Goal: Task Accomplishment & Management: Manage account settings

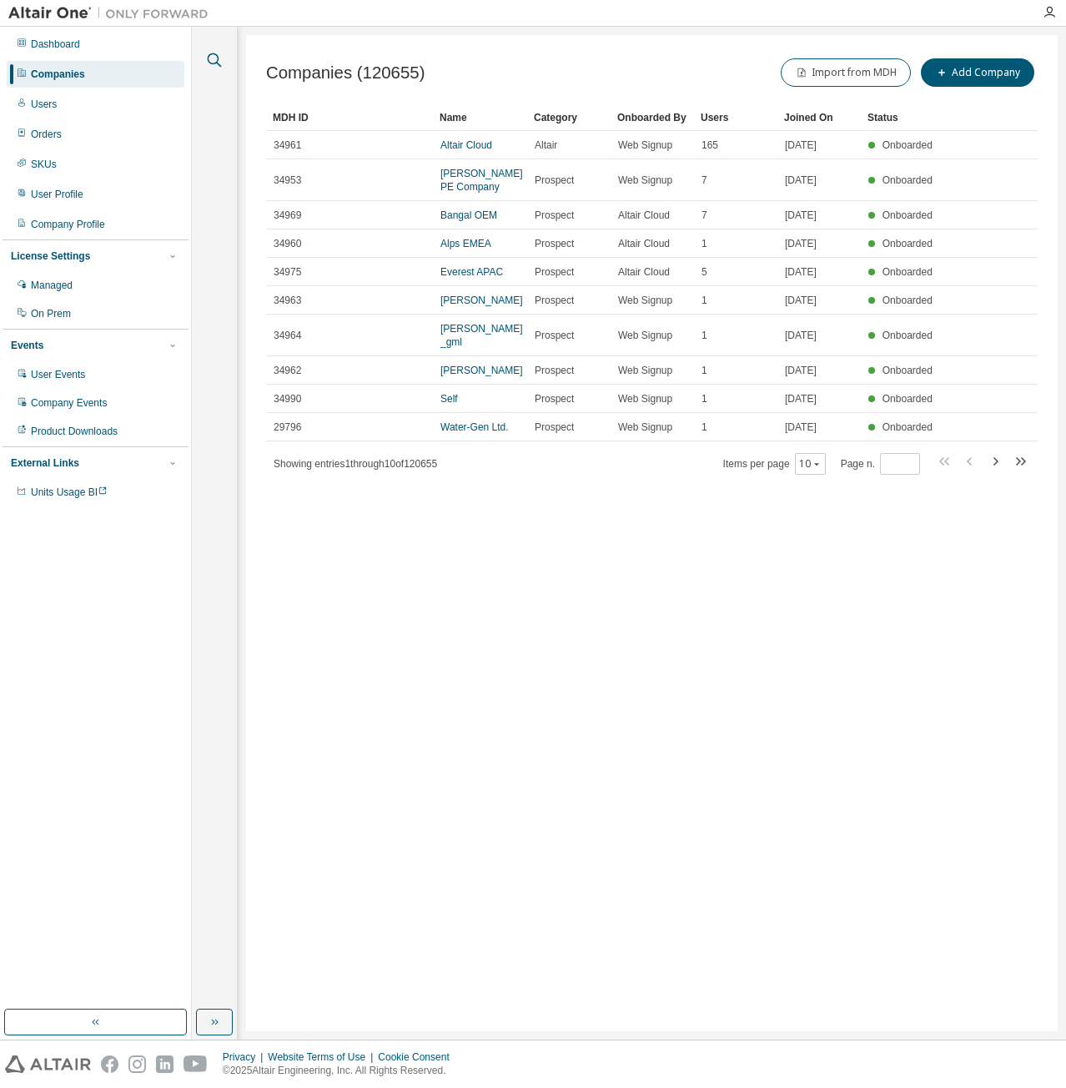
click at [209, 58] on icon "button" at bounding box center [214, 60] width 20 height 20
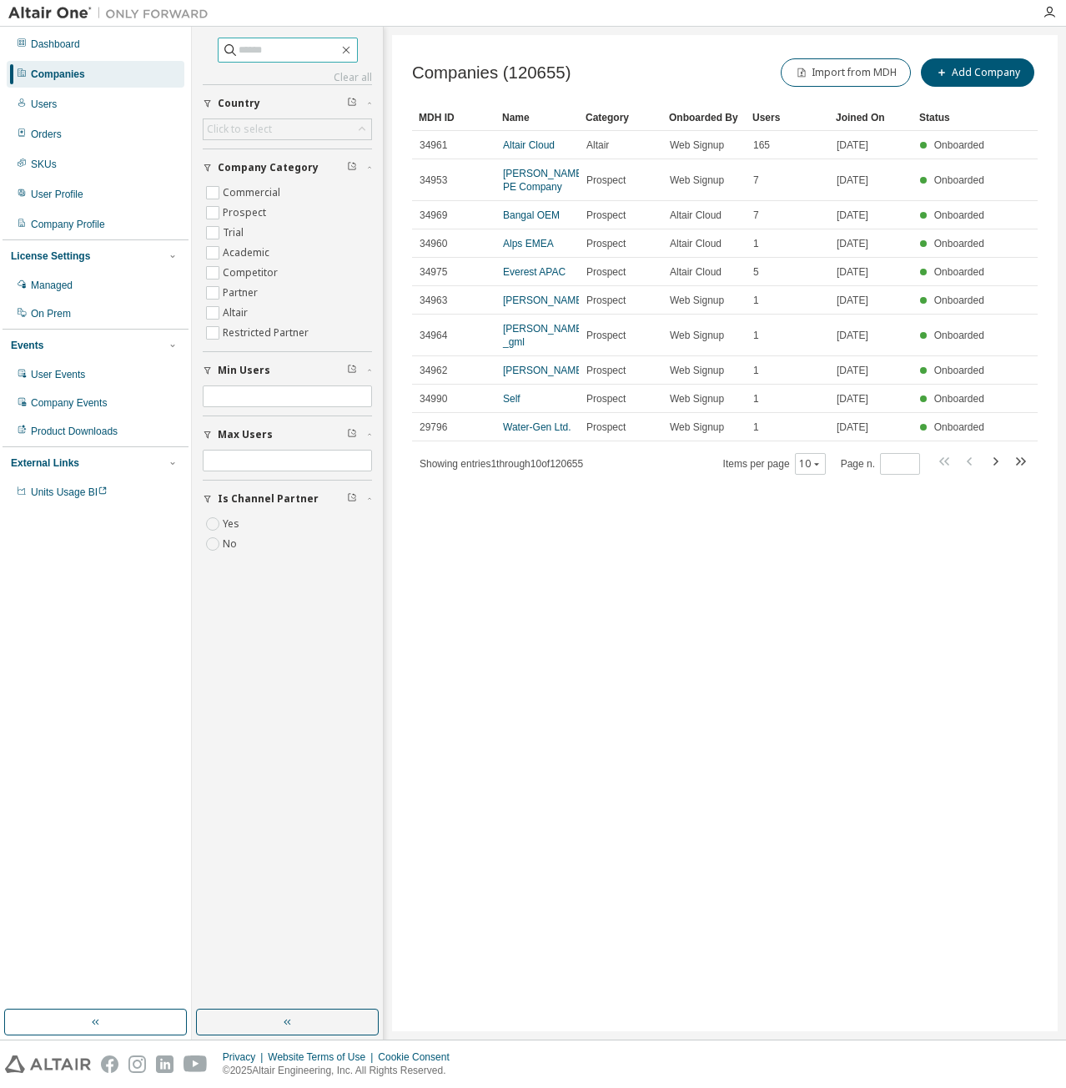
click at [252, 39] on span at bounding box center [288, 50] width 140 height 25
click at [271, 54] on input "text" at bounding box center [289, 50] width 100 height 17
type input "**********"
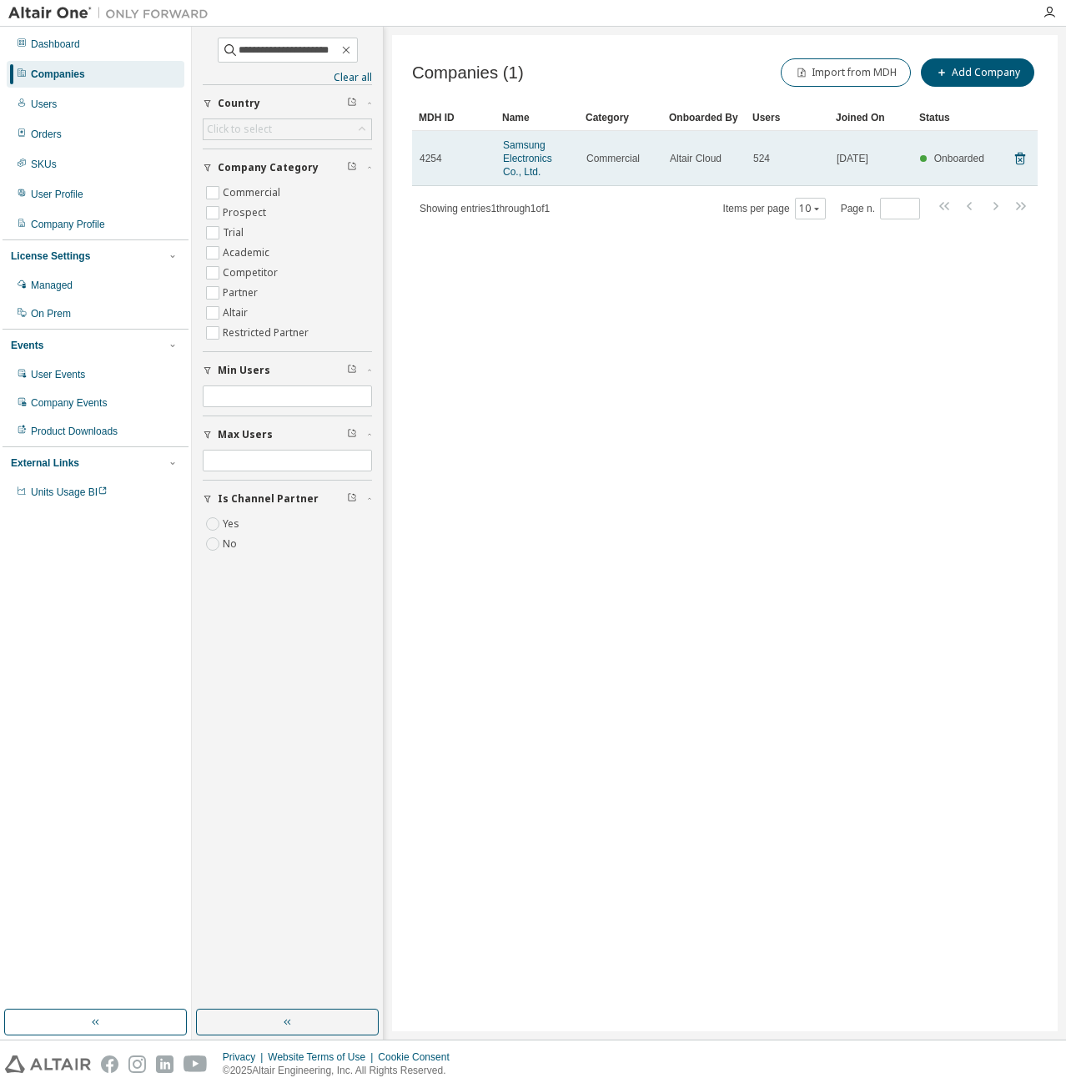
click at [501, 155] on td "Samsung Electronics Co., Ltd." at bounding box center [537, 158] width 83 height 55
click at [509, 154] on link "Samsung Electronics Co., Ltd." at bounding box center [527, 158] width 49 height 38
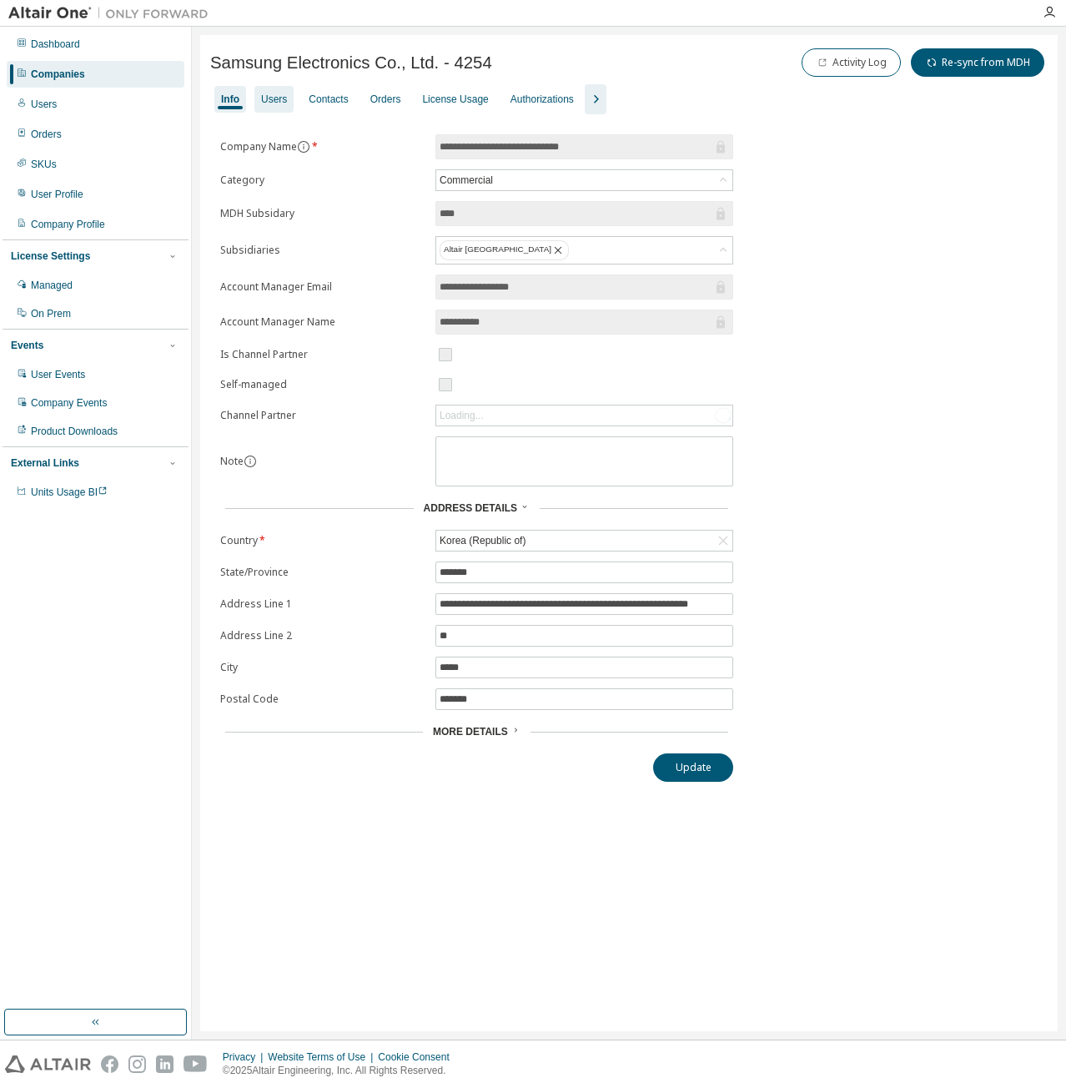
click at [262, 91] on div "Users" at bounding box center [273, 99] width 39 height 27
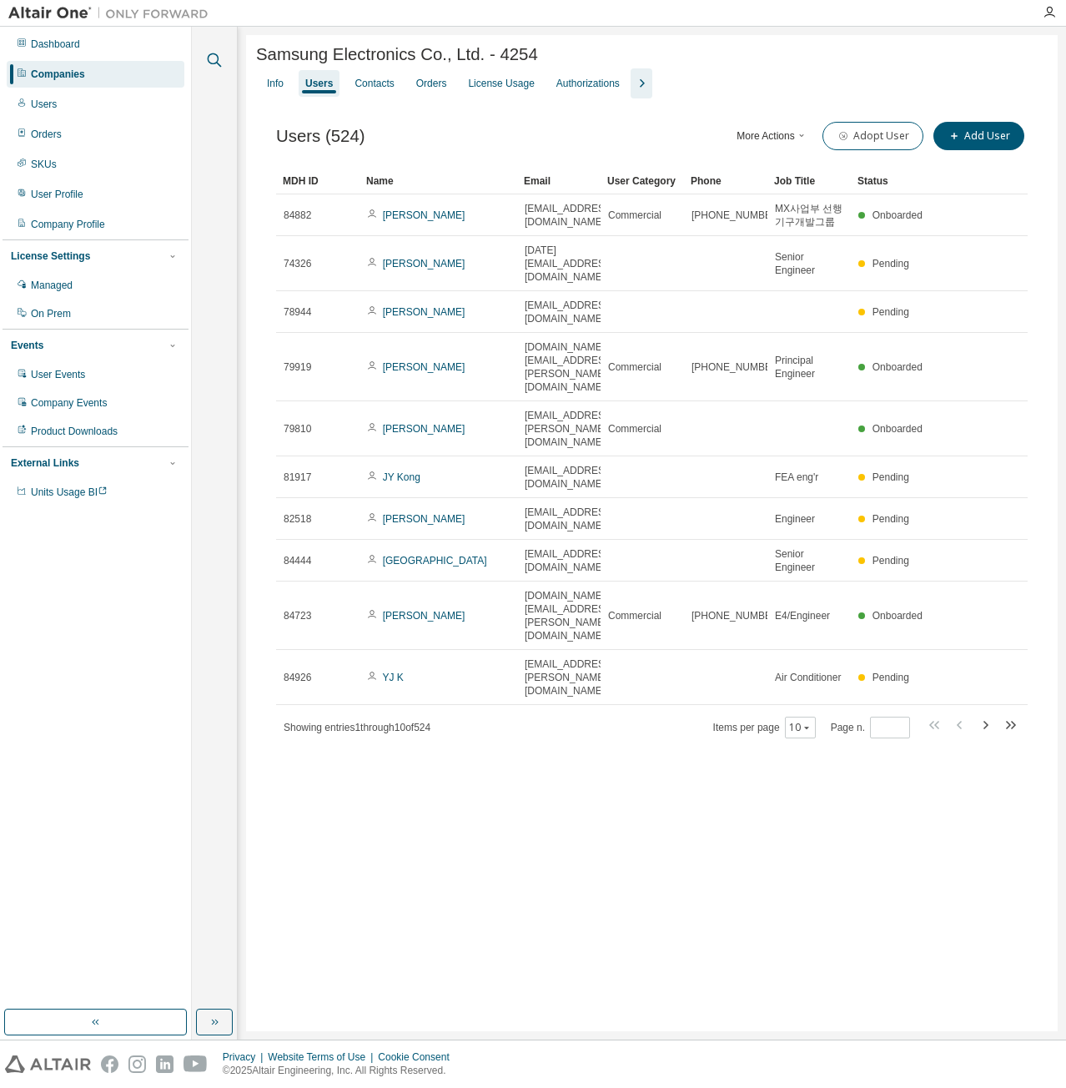
click at [213, 56] on icon "button" at bounding box center [214, 60] width 20 height 20
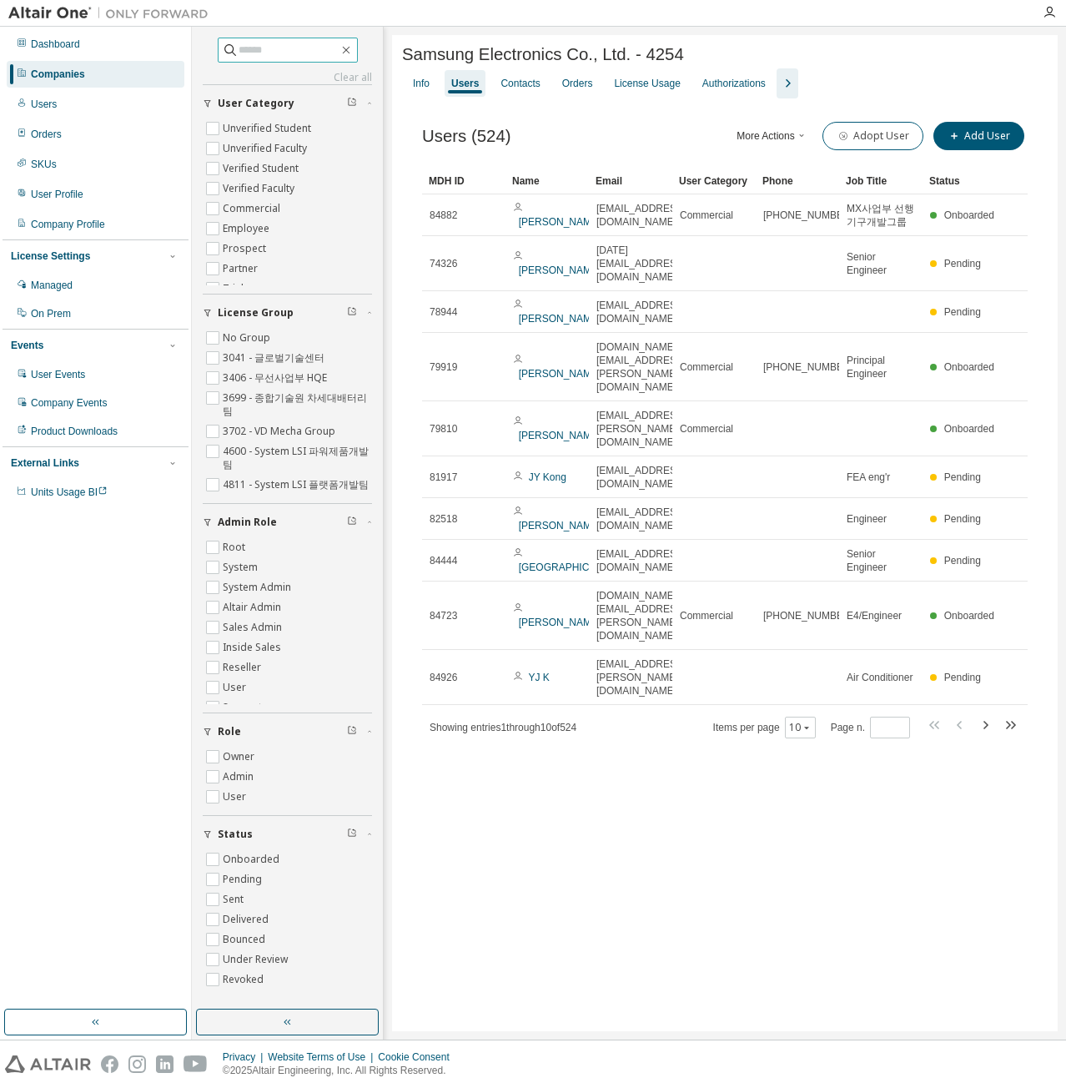
click at [281, 51] on input "text" at bounding box center [289, 50] width 100 height 17
type input "**********"
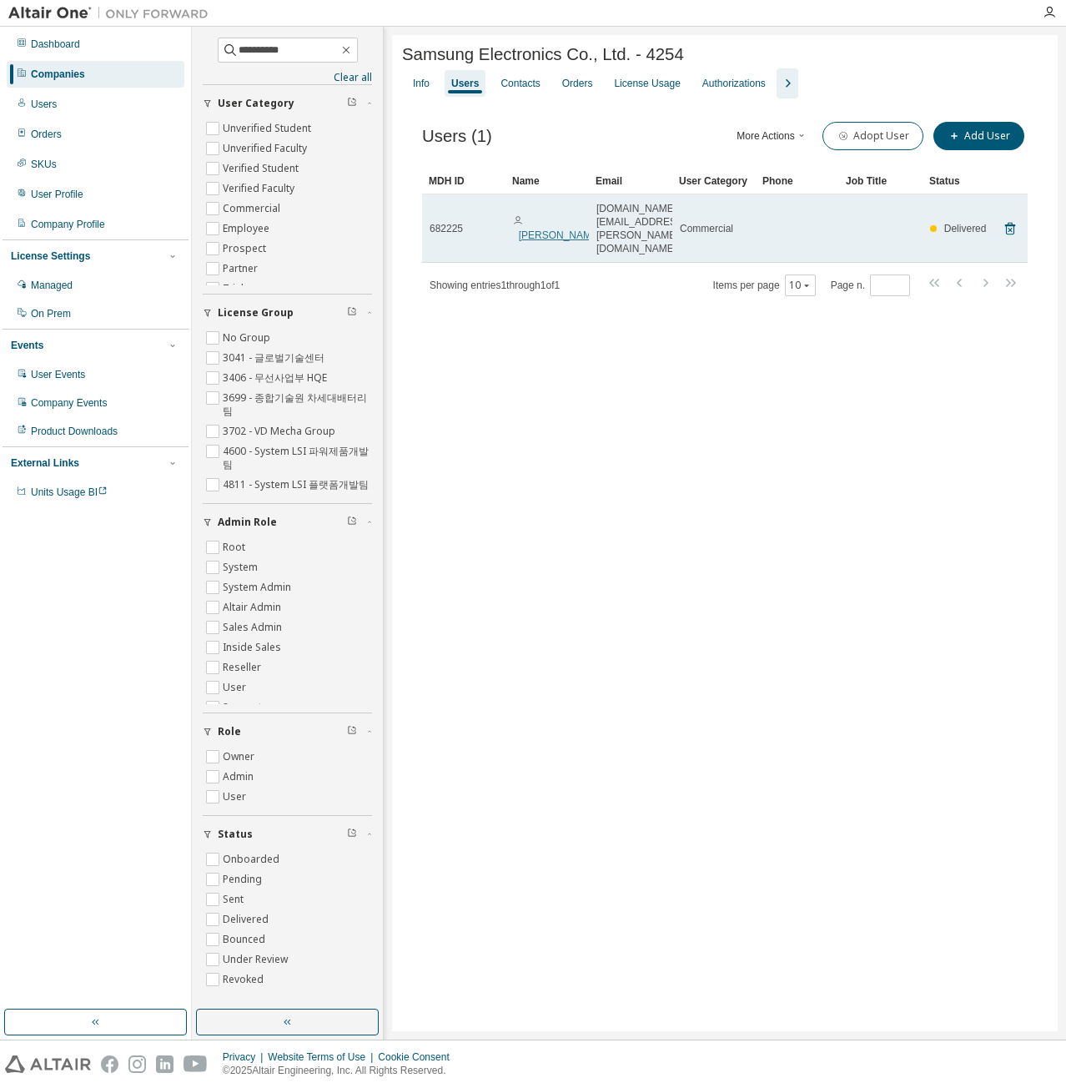
click at [540, 229] on link "[PERSON_NAME]" at bounding box center [560, 235] width 83 height 12
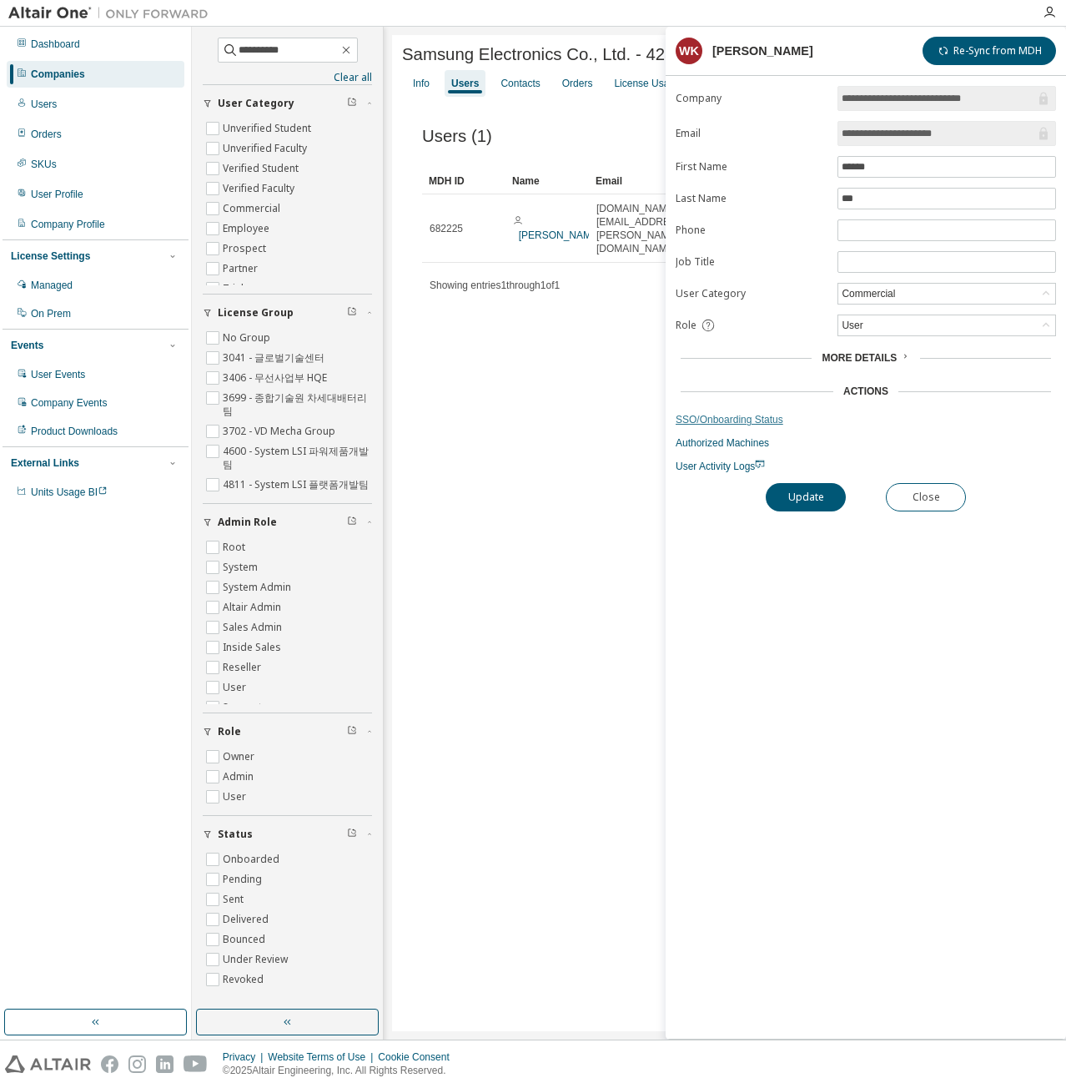
click at [752, 417] on link "SSO/Onboarding Status" at bounding box center [866, 419] width 380 height 13
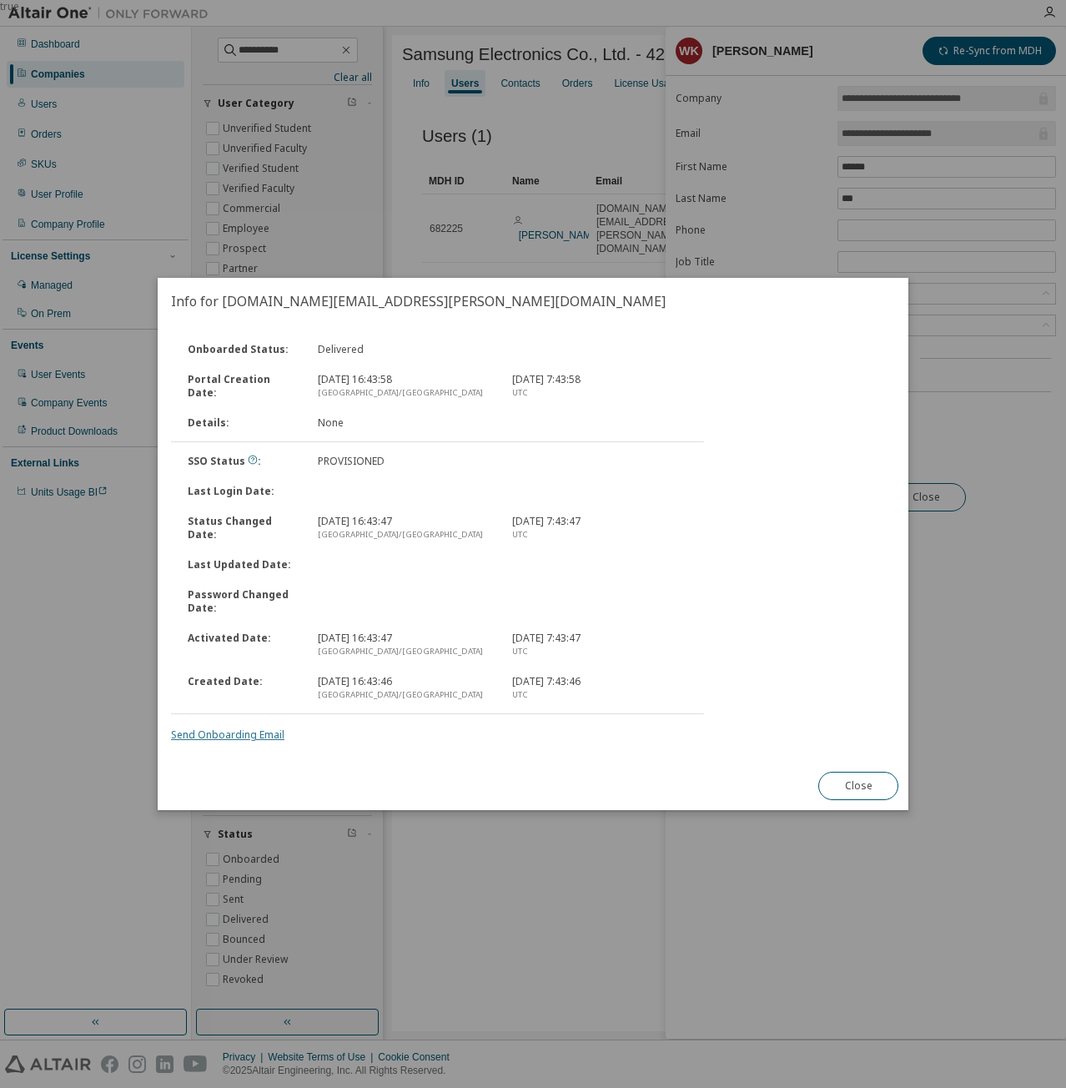
click at [265, 731] on link "Send Onboarding Email" at bounding box center [227, 734] width 113 height 14
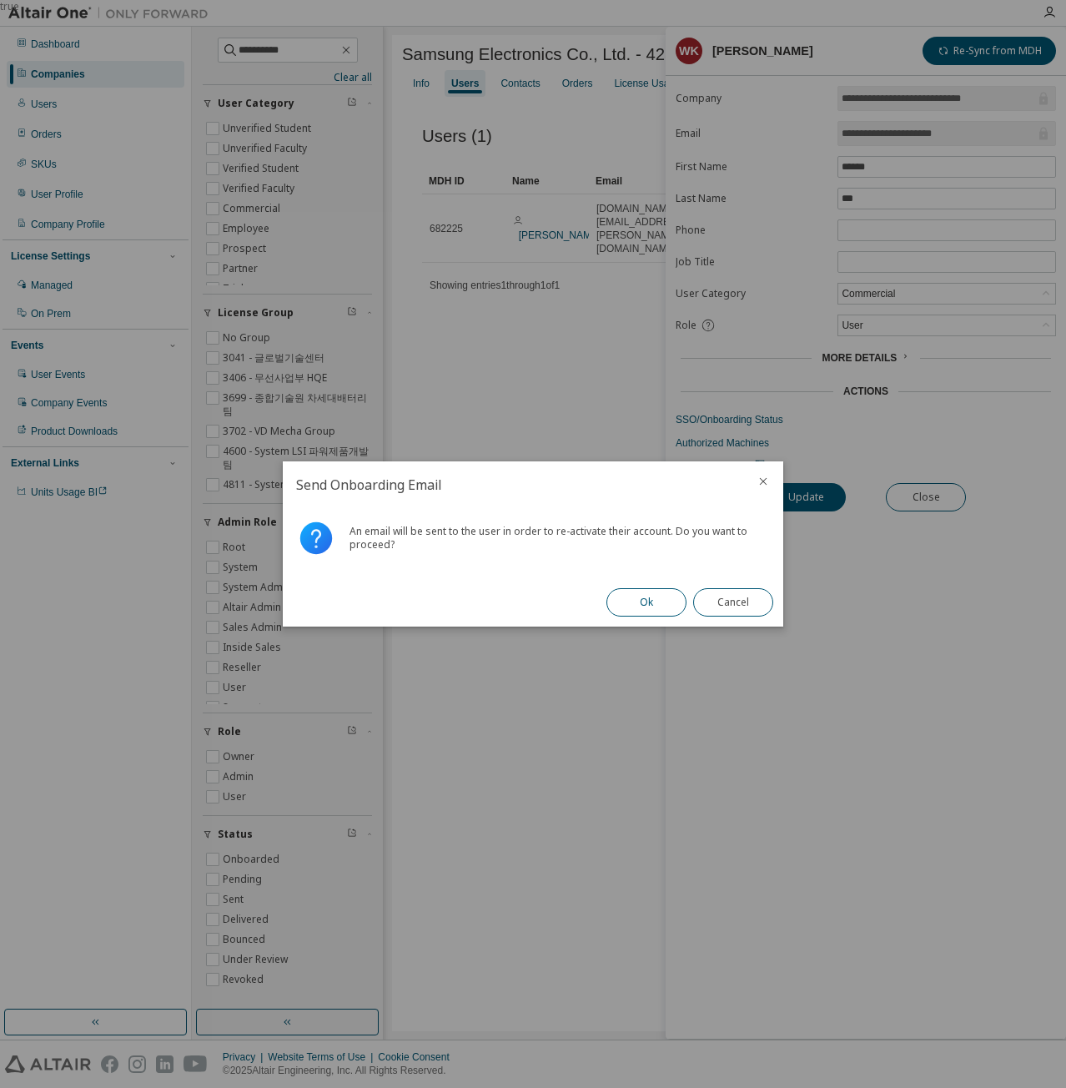
click at [642, 591] on button "Ok" at bounding box center [646, 602] width 80 height 28
click at [729, 606] on button "Close" at bounding box center [733, 602] width 80 height 28
